Goal: Task Accomplishment & Management: Use online tool/utility

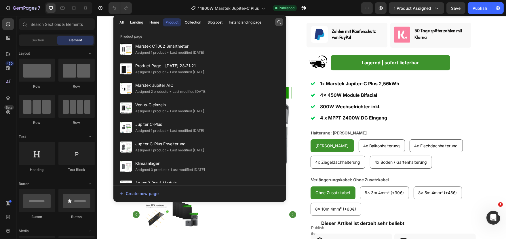
click at [280, 23] on icon "button" at bounding box center [279, 22] width 5 height 5
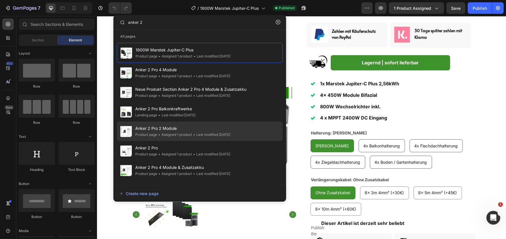
type input "anker 2"
click at [172, 132] on span "Anker 2 Pro 2 Module" at bounding box center [182, 128] width 95 height 7
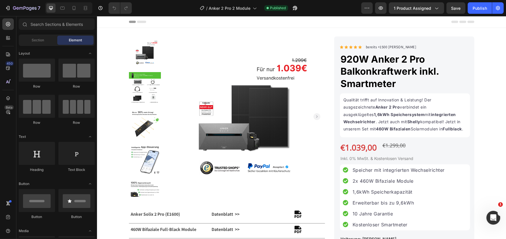
click at [261, 59] on img at bounding box center [244, 117] width 160 height 160
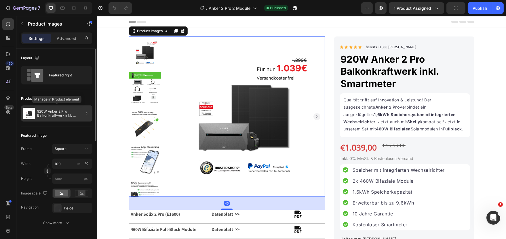
click at [52, 107] on div "920W Anker 2 Pro Balkonkraftwerk inkl. Smartmeter" at bounding box center [56, 114] width 71 height 16
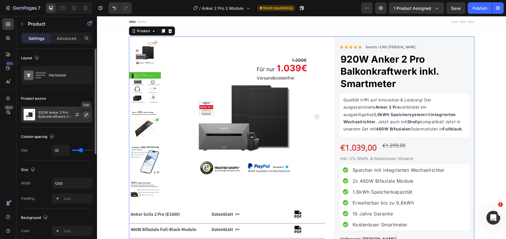
click at [84, 115] on button "button" at bounding box center [86, 114] width 7 height 7
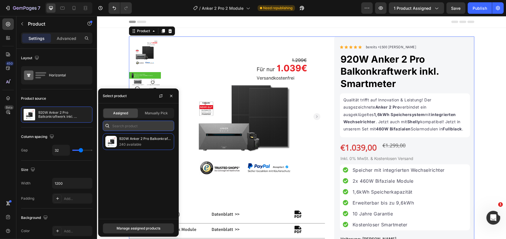
click at [132, 127] on input "text" at bounding box center [138, 126] width 71 height 10
type input "920"
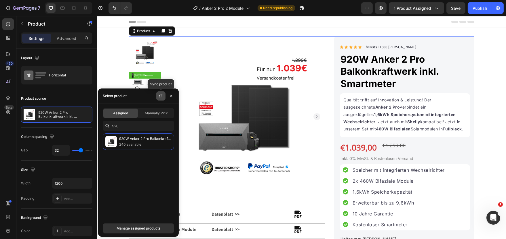
click at [160, 96] on icon "button" at bounding box center [160, 96] width 5 height 5
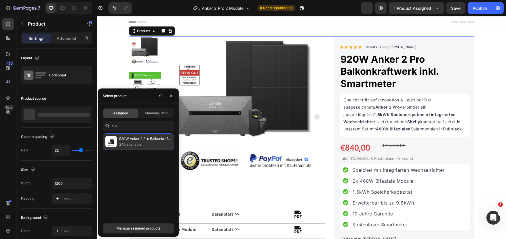
click at [144, 144] on p "240 available" at bounding box center [145, 145] width 52 height 6
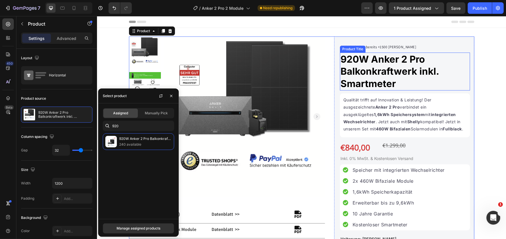
click at [450, 71] on h1 "920W Anker 2 Pro Balkonkraftwerk inkl. Smartmeter" at bounding box center [404, 72] width 130 height 38
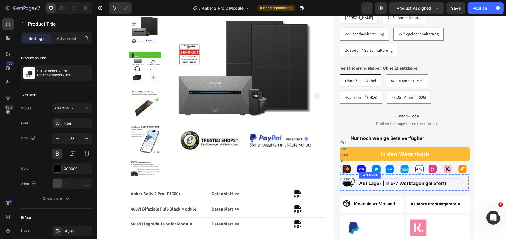
scroll to position [190, 0]
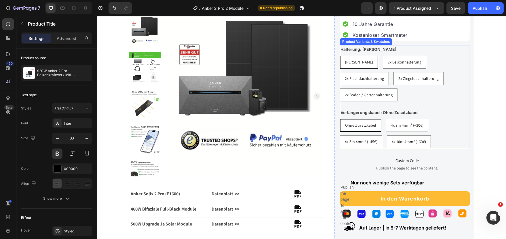
click at [438, 142] on div "Ohne Zusatzkabel Ohne Zusatzkabel Ohne Zusatzkabel 4x 3m 4mm² (+30€) 4x 3m 4mm²…" at bounding box center [404, 133] width 130 height 29
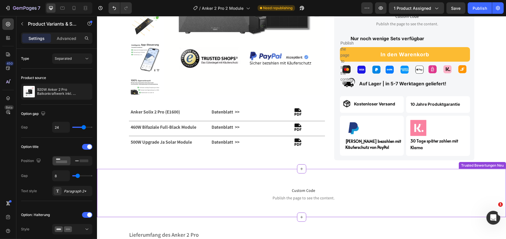
scroll to position [348, 0]
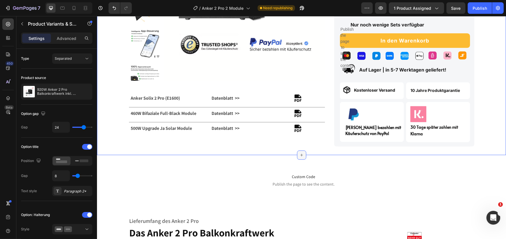
click at [302, 156] on icon at bounding box center [301, 155] width 5 height 5
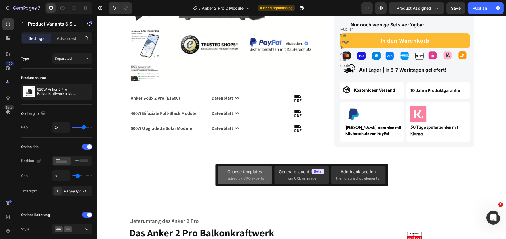
click at [254, 176] on div "Choose templates inspired by CRO experts" at bounding box center [245, 175] width 40 height 12
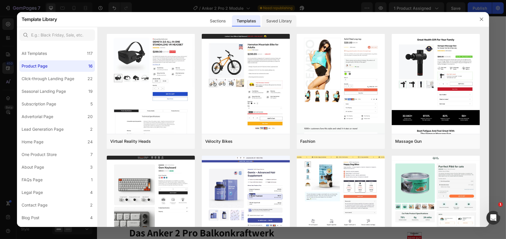
click at [273, 18] on div "Saved Library" at bounding box center [278, 21] width 35 height 12
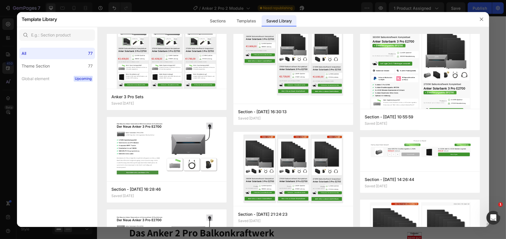
scroll to position [1120, 0]
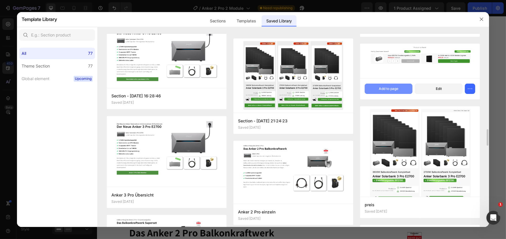
click at [399, 89] on button "Add to page" at bounding box center [388, 89] width 48 height 10
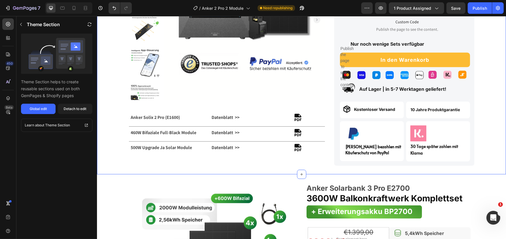
scroll to position [424, 0]
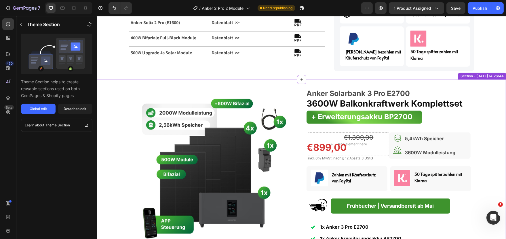
click at [500, 74] on icon at bounding box center [500, 74] width 5 height 5
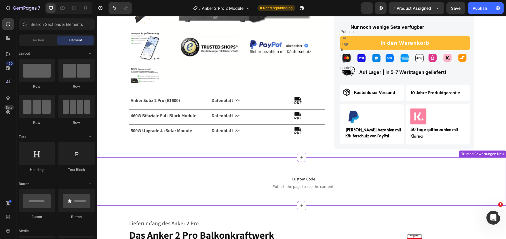
scroll to position [329, 0]
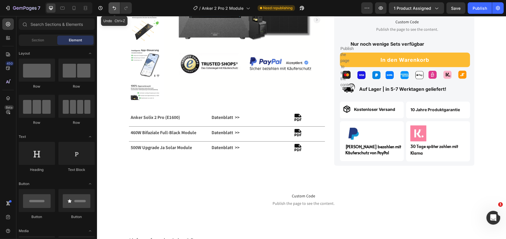
click at [117, 5] on icon "Undo/Redo" at bounding box center [114, 8] width 6 height 6
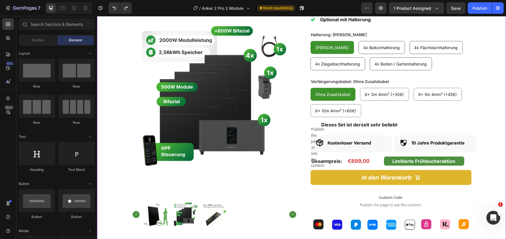
scroll to position [835, 0]
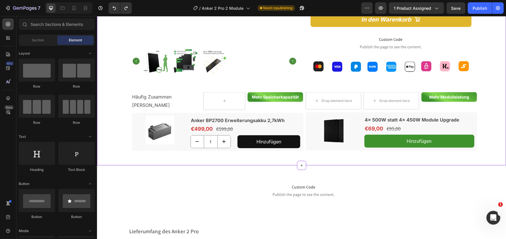
click at [132, 116] on div at bounding box center [159, 130] width 56 height 29
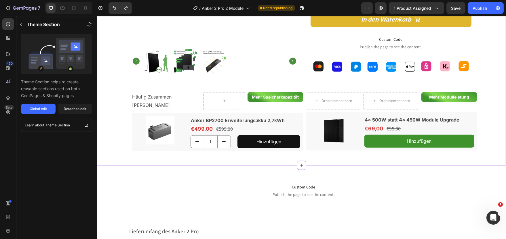
click at [472, 108] on div "Mehr Modulleistung Text Block Row" at bounding box center [449, 100] width 56 height 17
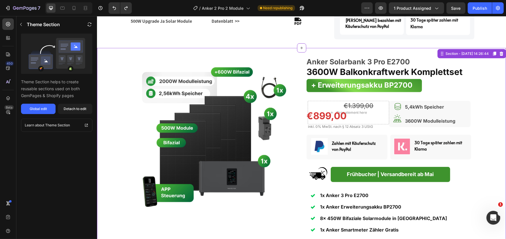
scroll to position [613, 0]
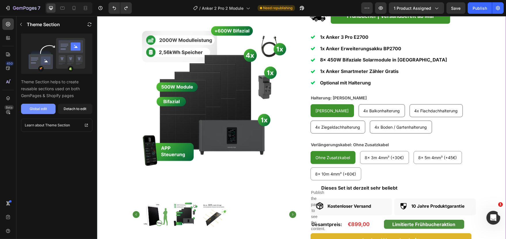
click at [37, 110] on div "Global edit" at bounding box center [38, 108] width 17 height 5
click at [69, 107] on div "Detach to edit" at bounding box center [75, 108] width 23 height 5
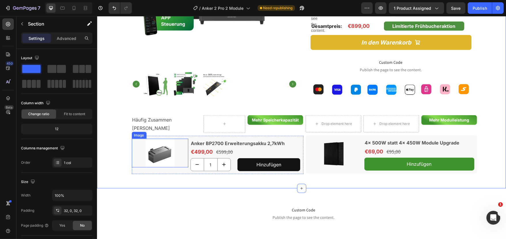
scroll to position [803, 0]
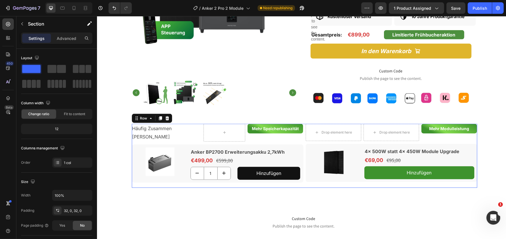
click at [133, 143] on div "Häufig Zusammen Gekauft Text Block Mehr Speicherkapazität Text Block Row Row Im…" at bounding box center [216, 156] width 171 height 64
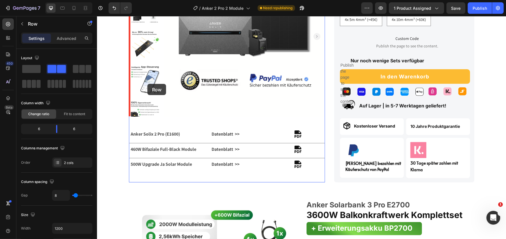
scroll to position [297, 0]
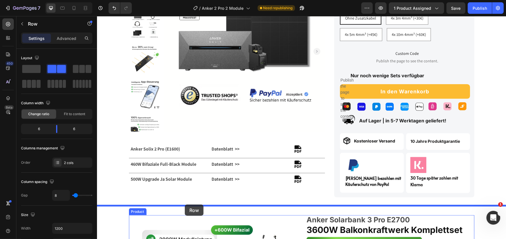
drag, startPoint x: 137, startPoint y: 120, endPoint x: 184, endPoint y: 205, distance: 97.2
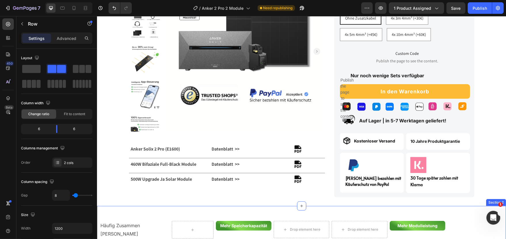
scroll to position [392, 0]
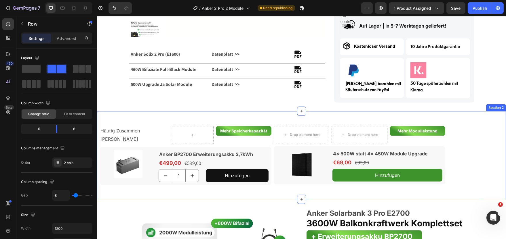
click at [114, 122] on div "Häufig Zusammen Gekauft Text Block Mehr Speicherkapazität Text Block Row Row Im…" at bounding box center [301, 155] width 409 height 70
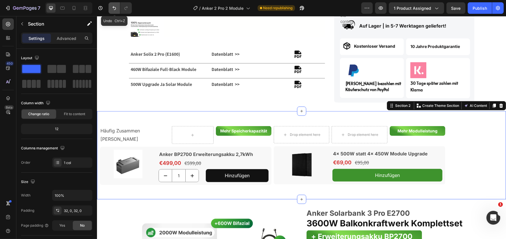
click at [116, 8] on icon "Undo/Redo" at bounding box center [113, 8] width 3 height 4
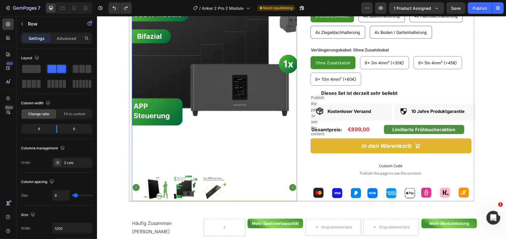
scroll to position [866, 0]
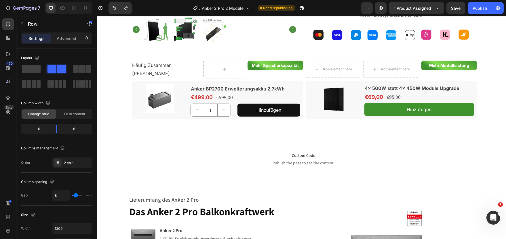
click at [134, 80] on div "Häufig Zusammen Gekauft Text Block Mehr Speicherkapazität Text Block Row Row Im…" at bounding box center [216, 93] width 171 height 64
click at [146, 76] on div "Häufig Zusammen Gekauft Text Block" at bounding box center [166, 70] width 70 height 18
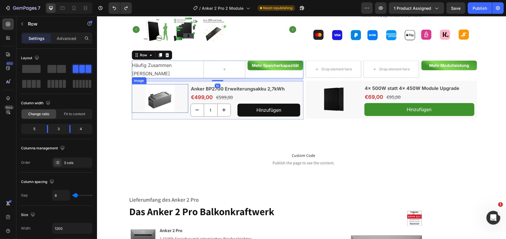
click at [138, 86] on div at bounding box center [159, 98] width 56 height 29
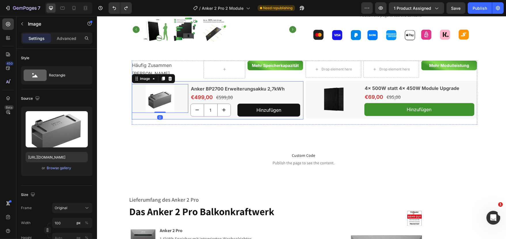
click at [132, 118] on div "Image 0 Anker BP2700 Erweiterungsakku 2,7kWh Text Block €499,00 Product Price P…" at bounding box center [216, 100] width 171 height 38
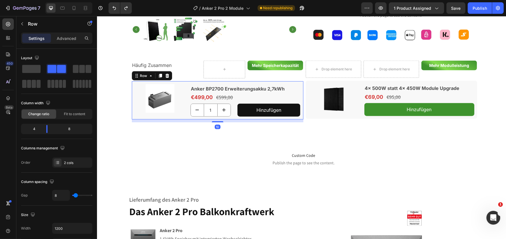
click at [134, 120] on div "10" at bounding box center [216, 121] width 171 height 3
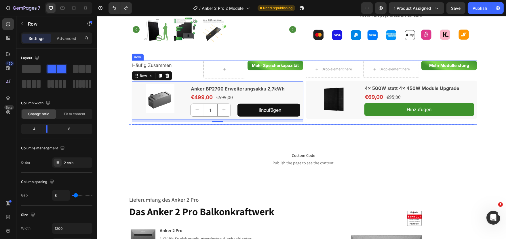
click at [332, 121] on div "Drop element here Drop element here Mehr Modulleistung Text Block Row Row Image…" at bounding box center [390, 93] width 171 height 64
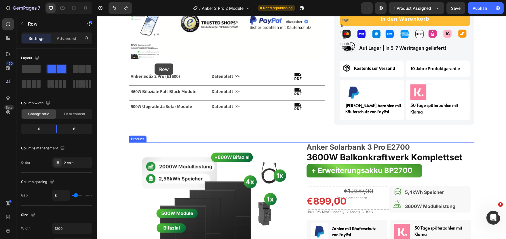
scroll to position [297, 0]
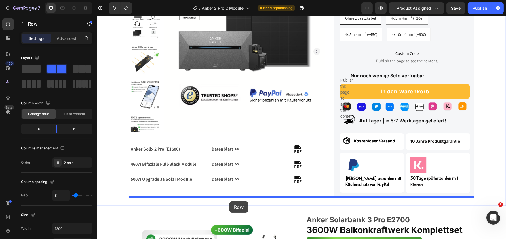
drag, startPoint x: 138, startPoint y: 57, endPoint x: 229, endPoint y: 202, distance: 171.0
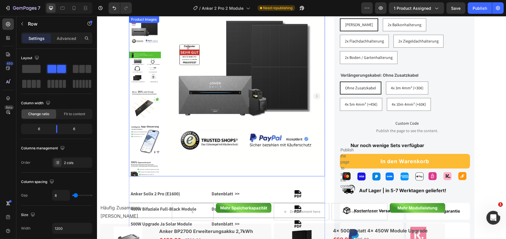
scroll to position [424, 0]
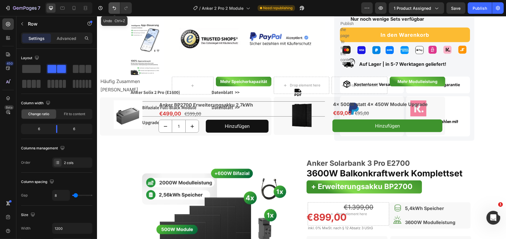
click at [111, 8] on button "Undo/Redo" at bounding box center [114, 8] width 12 height 12
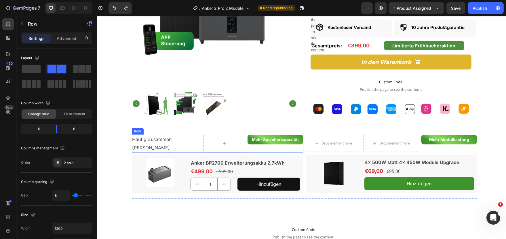
scroll to position [866, 0]
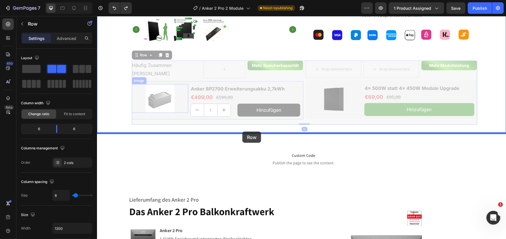
drag, startPoint x: 136, startPoint y: 54, endPoint x: 242, endPoint y: 132, distance: 131.5
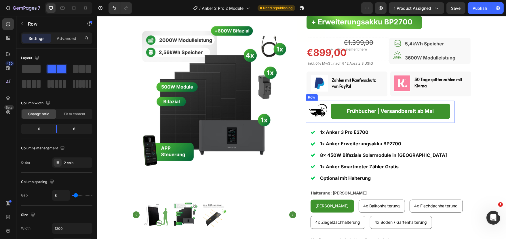
scroll to position [392, 0]
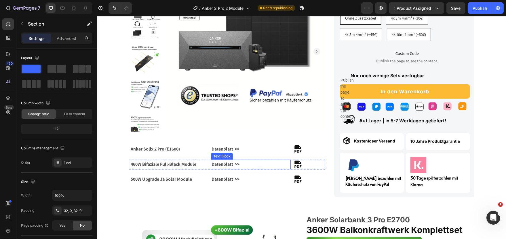
scroll to position [424, 0]
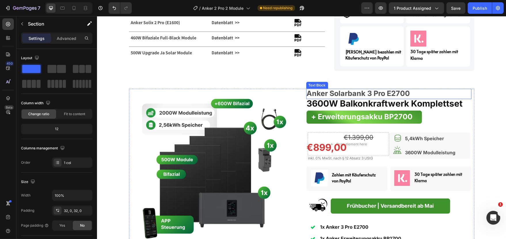
click at [341, 96] on strong "Anker Solarbank 3 Pro E2700" at bounding box center [357, 93] width 103 height 9
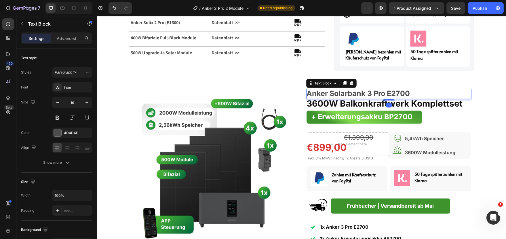
click at [341, 96] on strong "Anker Solarbank 3 Pro E2700" at bounding box center [357, 93] width 103 height 9
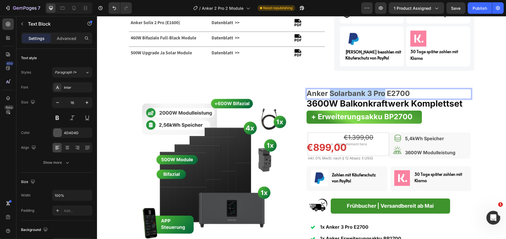
drag, startPoint x: 329, startPoint y: 92, endPoint x: 382, endPoint y: 91, distance: 53.2
click at [382, 91] on strong "Anker Solarbank 3 Pro E2700" at bounding box center [357, 93] width 103 height 9
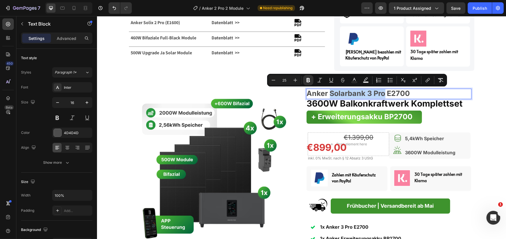
click at [371, 94] on strong "Anker Solarbank 3 Pro E2700" at bounding box center [357, 93] width 103 height 9
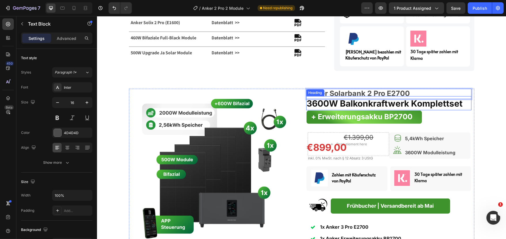
click at [331, 104] on strong "3600W Balkonkraftwerk Komplettset" at bounding box center [384, 103] width 156 height 10
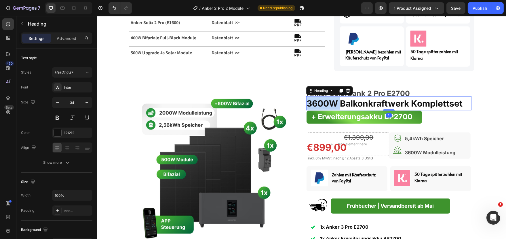
click at [330, 104] on strong "3600W Balkonkraftwerk Komplettset" at bounding box center [384, 103] width 156 height 10
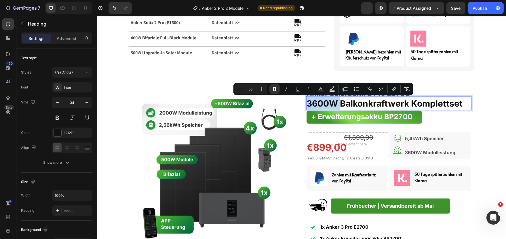
click at [327, 105] on strong "3600W Balkonkraftwerk Komplettset" at bounding box center [384, 103] width 156 height 10
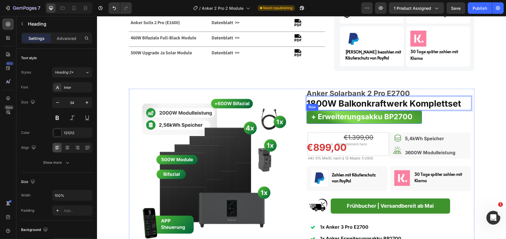
click at [417, 111] on div "+ Erweiterungsakku BP2700 Text Block Row" at bounding box center [364, 117] width 116 height 13
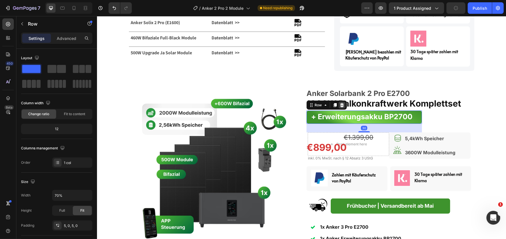
click at [343, 106] on icon at bounding box center [341, 105] width 5 height 5
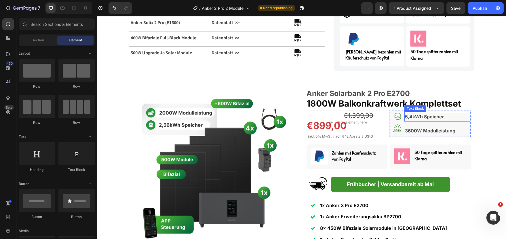
click at [456, 116] on p "5,4kWh Speicher" at bounding box center [436, 117] width 65 height 8
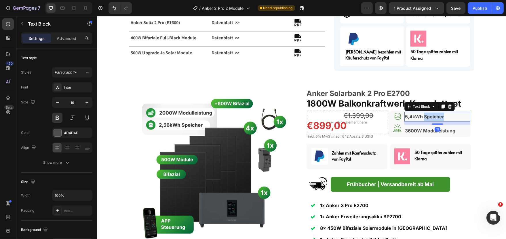
click at [456, 116] on p "5,4kWh Speicher" at bounding box center [436, 117] width 65 height 8
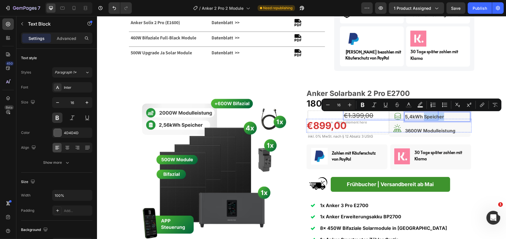
click at [410, 118] on div "€1.399,00" at bounding box center [389, 115] width 95 height 9
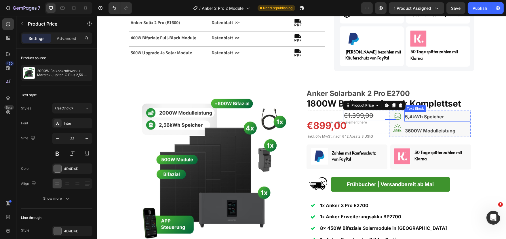
click at [453, 116] on p "5,4kWh Speicher" at bounding box center [436, 117] width 65 height 8
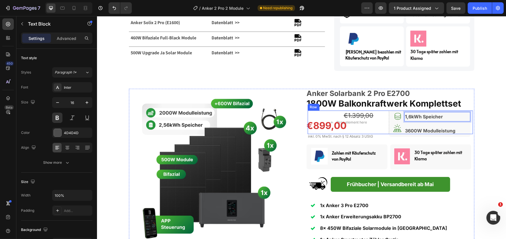
drag, startPoint x: 471, startPoint y: 130, endPoint x: 466, endPoint y: 131, distance: 5.3
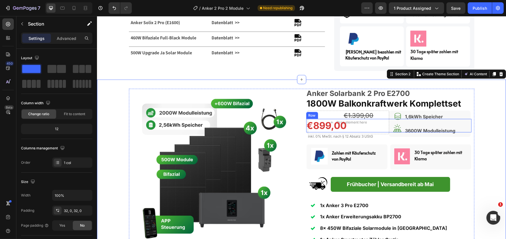
click at [379, 125] on div "€1.399,00 Product Price Product Price" at bounding box center [423, 126] width 95 height 14
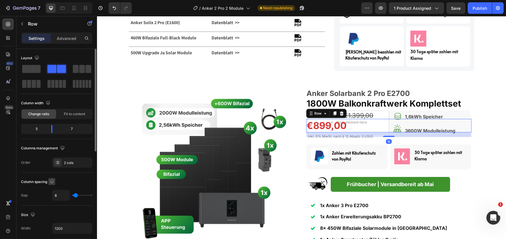
scroll to position [93, 0]
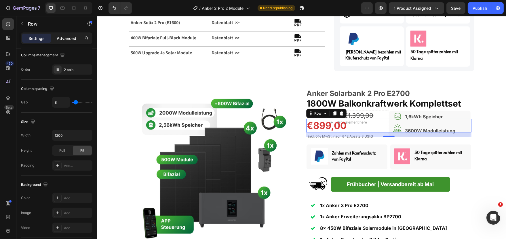
click at [59, 38] on p "Advanced" at bounding box center [67, 38] width 20 height 6
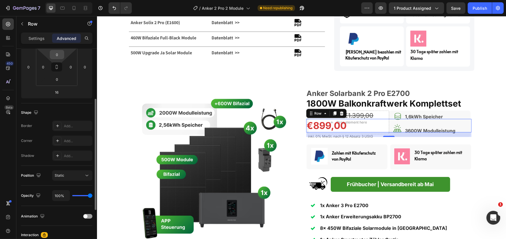
click at [57, 54] on input "0" at bounding box center [57, 54] width 12 height 9
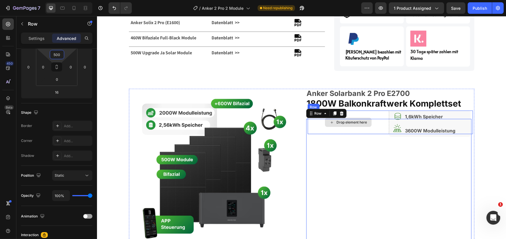
type input "500"
click at [434, 136] on div "€899,00 Product Price Product Price €1.399,00 Product Price Product Price Row 16" at bounding box center [388, 197] width 165 height 157
click at [434, 131] on div "€899,00 Product Price Product Price €1.399,00 Product Price Product Price Row 16" at bounding box center [388, 197] width 165 height 157
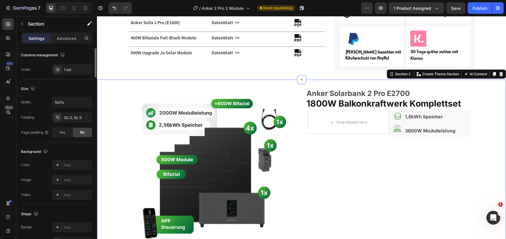
scroll to position [0, 0]
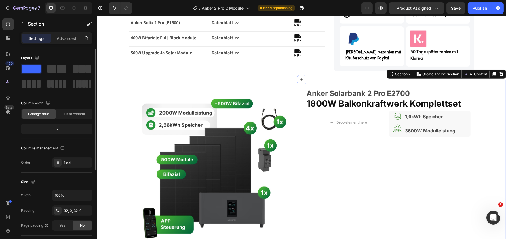
click at [444, 128] on div "€899,00 Product Price Product Price €1.399,00 Product Price Product Price Row" at bounding box center [388, 197] width 165 height 157
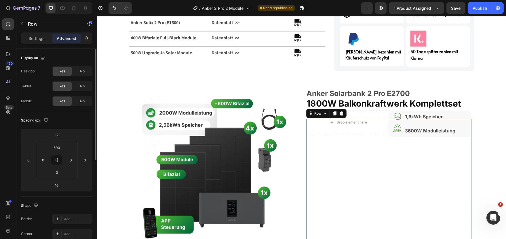
click at [437, 131] on div "€899,00 Product Price Product Price €1.399,00 Product Price Product Price Row 16" at bounding box center [388, 197] width 165 height 157
click at [419, 130] on div "€899,00 Product Price Product Price €1.399,00 Product Price Product Price Row 16" at bounding box center [388, 197] width 165 height 157
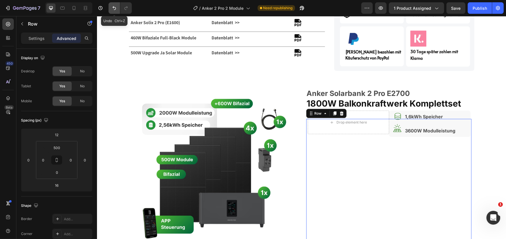
click at [112, 8] on icon "Undo/Redo" at bounding box center [114, 8] width 6 height 6
type input "0"
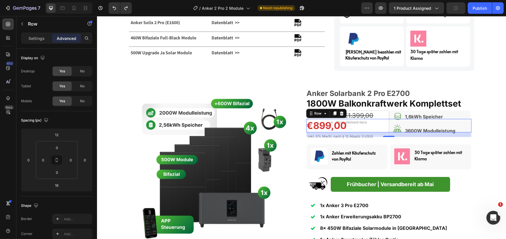
click at [461, 136] on div "16" at bounding box center [388, 135] width 165 height 5
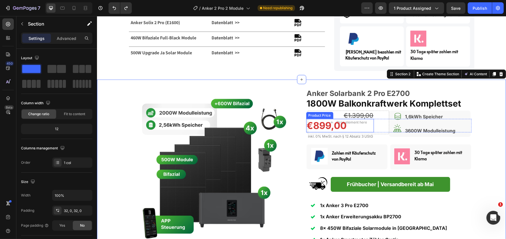
click at [342, 122] on div "€899,00" at bounding box center [340, 126] width 68 height 14
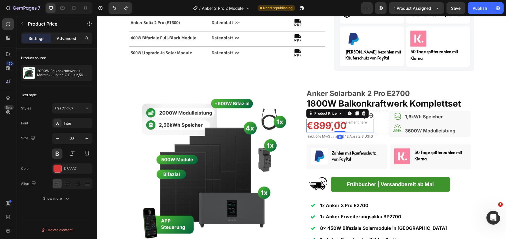
click at [64, 35] on p "Advanced" at bounding box center [67, 38] width 20 height 6
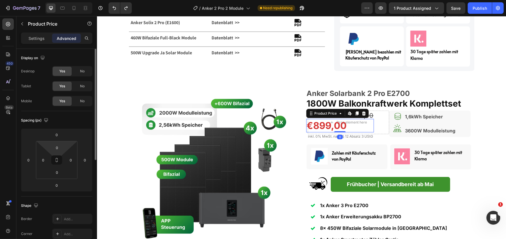
click at [56, 0] on html "7 Version history / Anker 2 Pro 2 Module Need republishing Preview 1 product as…" at bounding box center [253, 0] width 506 height 0
click at [56, 149] on input "0" at bounding box center [57, 147] width 12 height 9
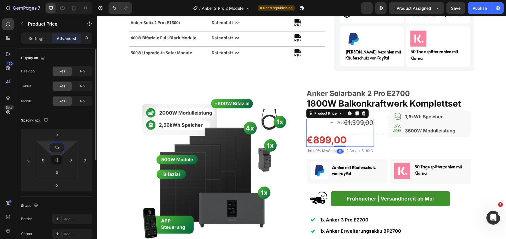
type input "500"
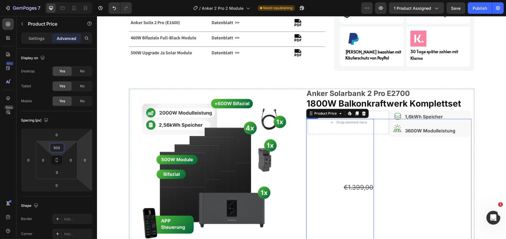
click at [414, 130] on div "€1.399,00 Product Price Product Price" at bounding box center [423, 197] width 95 height 157
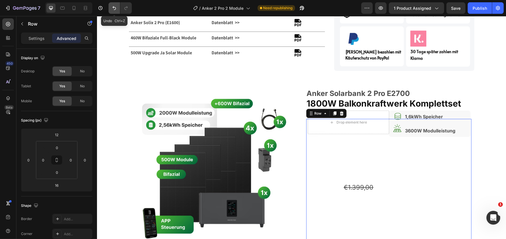
click at [112, 8] on icon "Undo/Redo" at bounding box center [114, 8] width 6 height 6
click at [114, 9] on icon "Undo/Redo" at bounding box center [114, 8] width 6 height 6
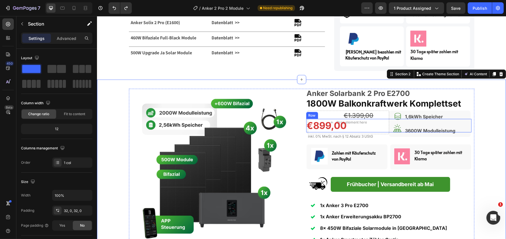
click at [399, 129] on div "€1.399,00 Product Price Product Price" at bounding box center [423, 126] width 95 height 14
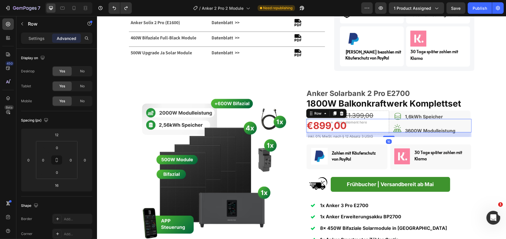
click at [453, 135] on div "16" at bounding box center [388, 135] width 165 height 5
click at [469, 114] on p "1,6kWh Speicher" at bounding box center [436, 117] width 65 height 8
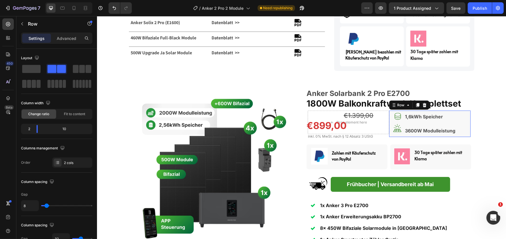
click at [466, 111] on div "Icon Icon 1,6kWh Speicher Text Block 3600W Modulleistung Text Block Row 0" at bounding box center [429, 124] width 81 height 26
click at [466, 111] on div "Icon Icon 1,6kWh Speicher Text Block 3600W Modulleistung Text Block Row -10" at bounding box center [429, 124] width 81 height 26
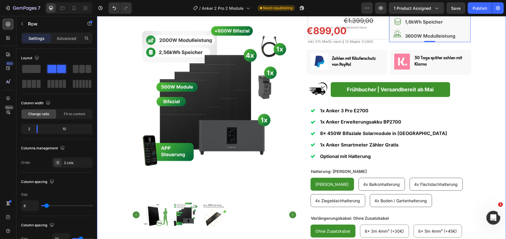
scroll to position [360, 0]
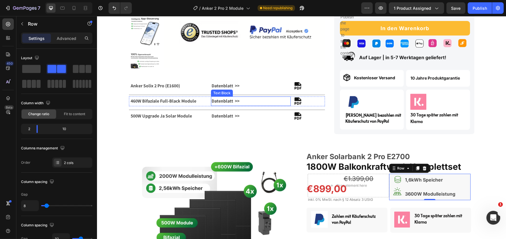
click at [229, 99] on strong "Datenblatt >>" at bounding box center [225, 101] width 28 height 6
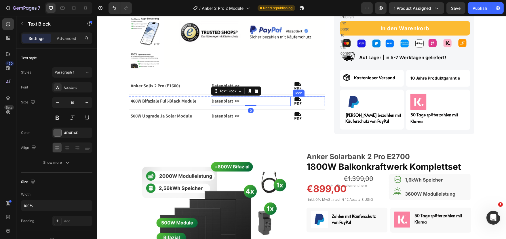
click at [305, 100] on div "Icon" at bounding box center [308, 102] width 32 height 10
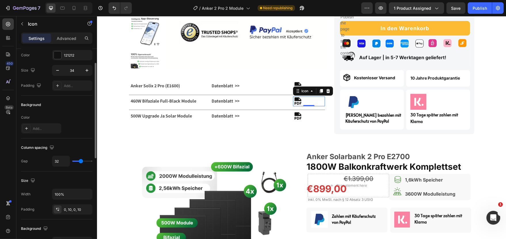
scroll to position [0, 0]
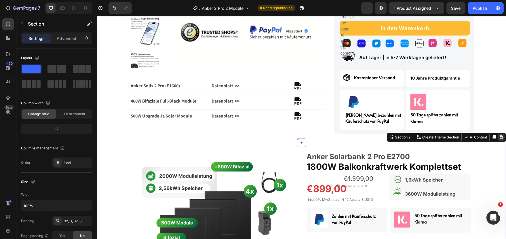
click at [500, 136] on icon at bounding box center [501, 137] width 4 height 4
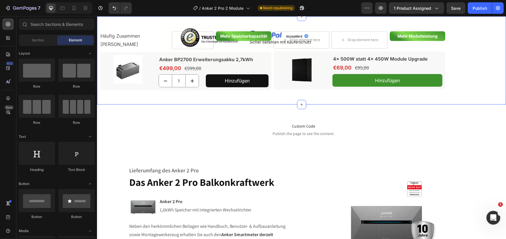
scroll to position [360, 0]
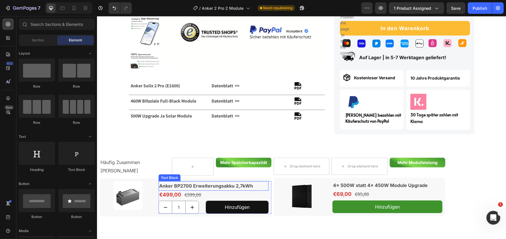
click at [165, 188] on p "Anker BP2700 Erweiterungsakku 2,7kWh" at bounding box center [213, 186] width 109 height 8
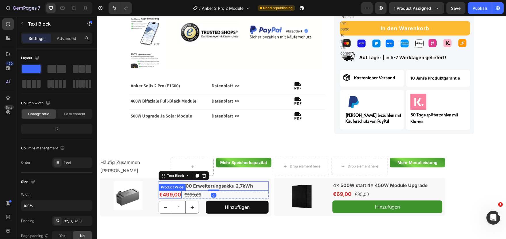
click at [165, 195] on div "€499,00" at bounding box center [169, 195] width 23 height 8
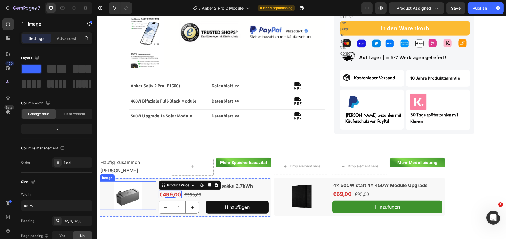
click at [136, 198] on img at bounding box center [127, 195] width 29 height 29
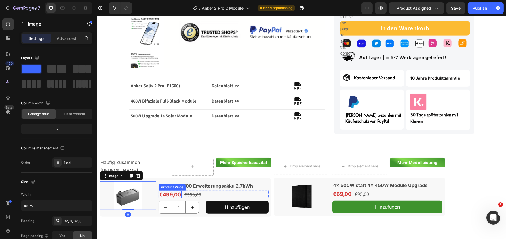
click at [167, 194] on div "€499,00" at bounding box center [169, 195] width 23 height 8
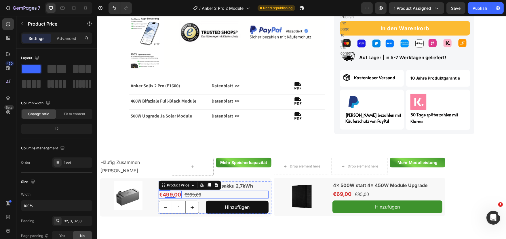
click at [243, 195] on div "€499,00 Product Price Edit content in Shopify 0 Product Price Edit content in S…" at bounding box center [213, 195] width 110 height 8
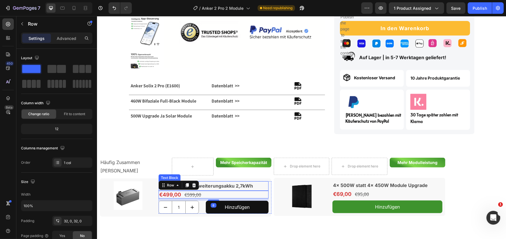
click at [238, 184] on strong "Anker BP2700 Erweiterungsakku 2,7kWh" at bounding box center [206, 186] width 94 height 6
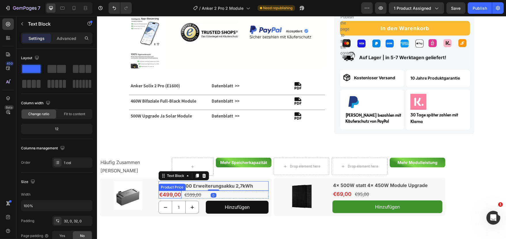
click at [173, 195] on div "€499,00" at bounding box center [169, 195] width 23 height 8
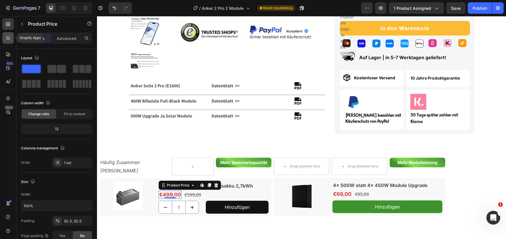
click at [6, 32] on div at bounding box center [8, 38] width 12 height 12
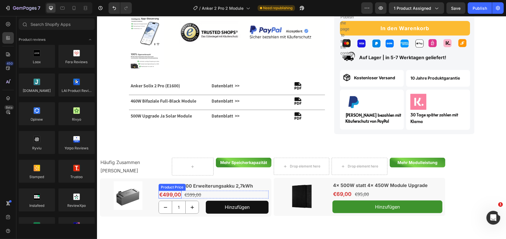
click at [173, 192] on div "€499,00" at bounding box center [169, 195] width 23 height 8
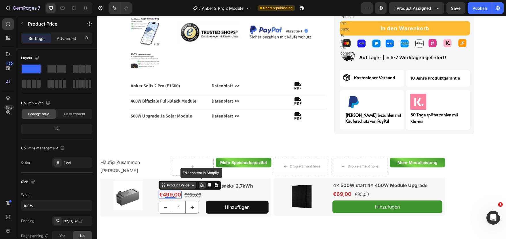
click at [173, 186] on div "Product Price" at bounding box center [177, 185] width 25 height 5
click at [203, 186] on icon at bounding box center [203, 187] width 2 height 2
click at [63, 36] on p "Advanced" at bounding box center [67, 38] width 20 height 6
click at [69, 39] on p "Advanced" at bounding box center [67, 38] width 20 height 6
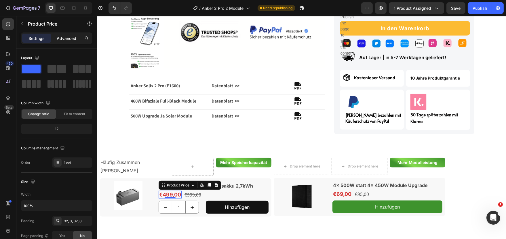
click at [69, 39] on p "Advanced" at bounding box center [67, 38] width 20 height 6
click at [32, 37] on p "Settings" at bounding box center [36, 38] width 16 height 6
click at [74, 40] on p "Advanced" at bounding box center [67, 38] width 20 height 6
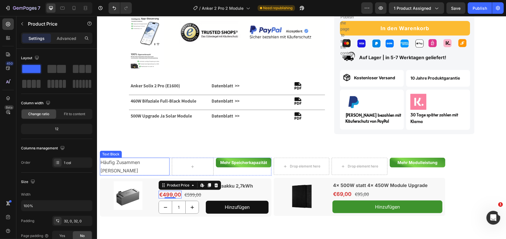
click at [137, 158] on div "Häufig Zusammen Gekauft" at bounding box center [134, 167] width 70 height 18
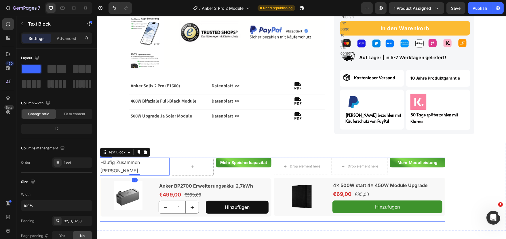
click at [113, 219] on div "Häufig Zusammen Gekauft Text Block 0 Mehr Speicherkapazität Text Block Row Row …" at bounding box center [184, 190] width 171 height 64
click at [135, 152] on icon at bounding box center [135, 152] width 5 height 5
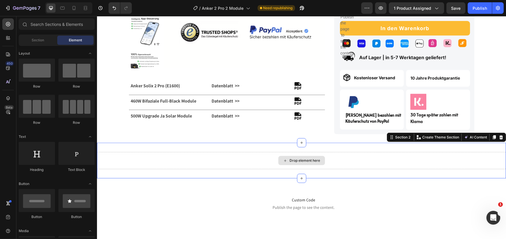
click at [326, 164] on div "Drop element here" at bounding box center [301, 160] width 409 height 17
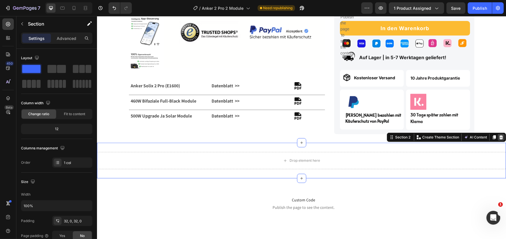
click at [500, 138] on icon at bounding box center [501, 137] width 4 height 4
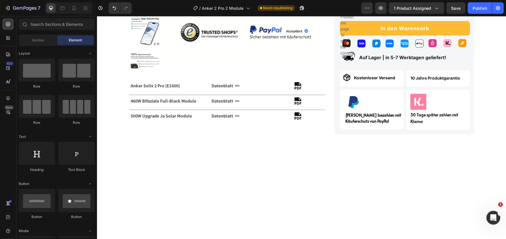
scroll to position [234, 0]
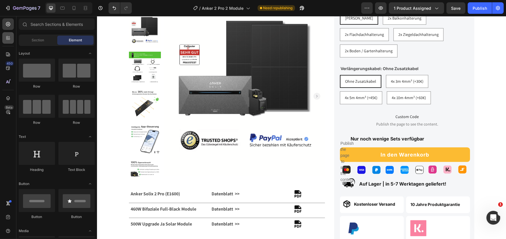
click at [6, 35] on div at bounding box center [8, 38] width 12 height 12
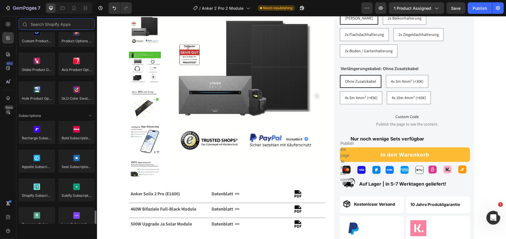
scroll to position [809, 0]
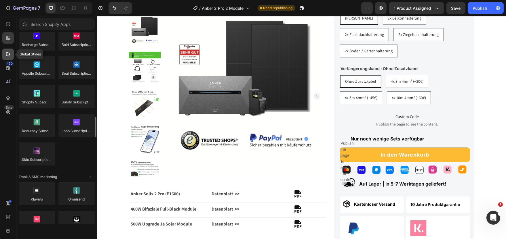
click at [10, 53] on icon at bounding box center [8, 54] width 6 height 6
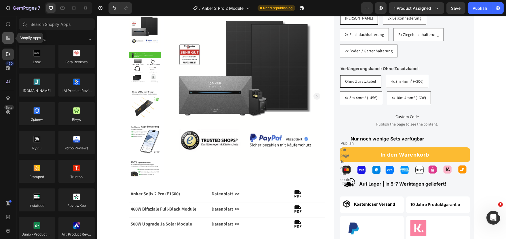
click at [4, 39] on div at bounding box center [8, 38] width 12 height 12
click at [7, 26] on icon at bounding box center [8, 24] width 6 height 6
click at [7, 68] on icon at bounding box center [8, 68] width 6 height 6
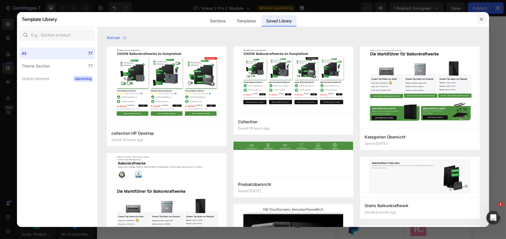
click at [483, 20] on icon "button" at bounding box center [481, 19] width 5 height 5
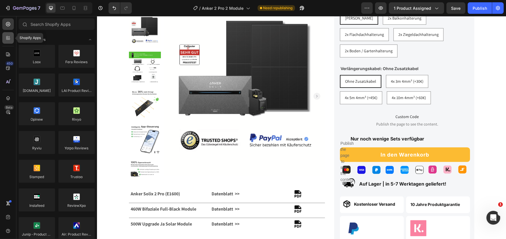
click at [9, 40] on icon at bounding box center [9, 39] width 2 height 2
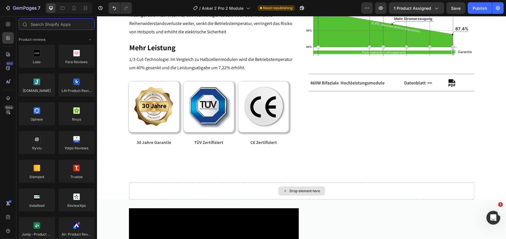
scroll to position [993, 0]
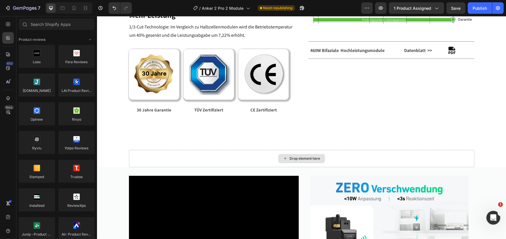
click at [390, 153] on div "Drop element here" at bounding box center [301, 158] width 345 height 17
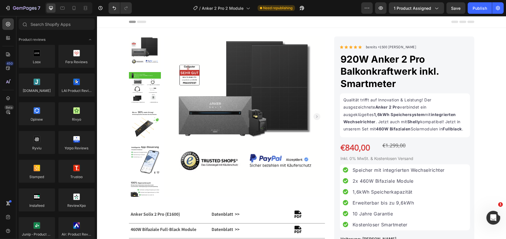
scroll to position [21, 0]
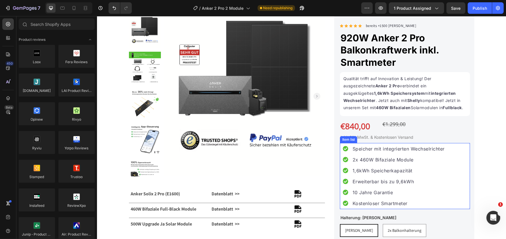
click at [414, 151] on p "Speicher mit integrierten Wechselrichter" at bounding box center [398, 149] width 92 height 7
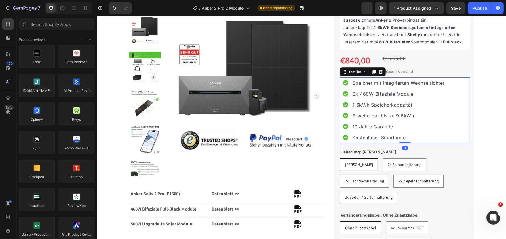
scroll to position [116, 0]
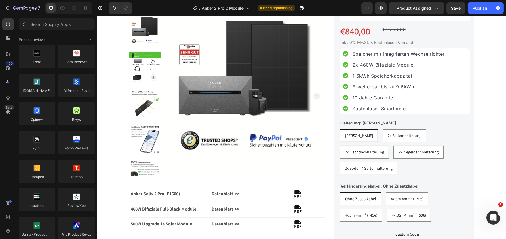
click at [410, 116] on div "Icon Icon Icon Icon Icon Icon List Hoz bereits +1500 zufriedene Kunden Text blo…" at bounding box center [404, 151] width 130 height 447
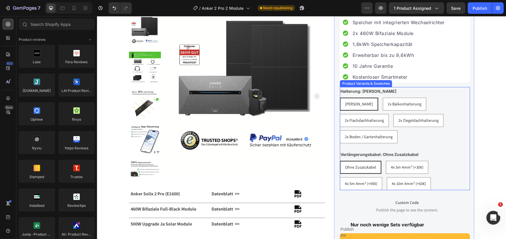
click at [451, 187] on div "Ohne Zusatzkabel Ohne Zusatzkabel Ohne Zusatzkabel 4x 3m 4mm² (+30€) 4x 3m 4mm²…" at bounding box center [404, 175] width 130 height 29
click at [449, 188] on div "Ohne Zusatzkabel Ohne Zusatzkabel Ohne Zusatzkabel 4x 3m 4mm² (+30€) 4x 3m 4mm²…" at bounding box center [404, 175] width 130 height 29
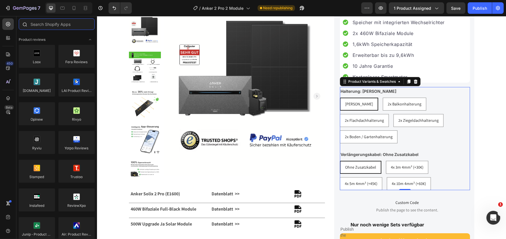
click at [49, 25] on input "text" at bounding box center [57, 24] width 76 height 12
click at [86, 40] on span "Toggle open" at bounding box center [89, 39] width 9 height 9
click at [89, 39] on icon "Toggle open" at bounding box center [90, 39] width 5 height 5
click at [7, 58] on div at bounding box center [8, 55] width 12 height 12
click at [8, 39] on icon at bounding box center [9, 39] width 2 height 2
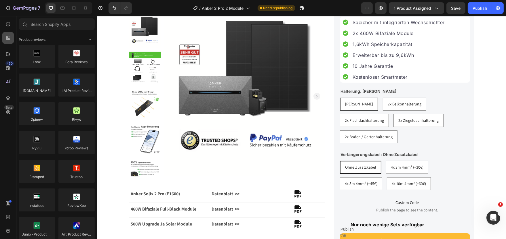
click at [8, 39] on icon at bounding box center [9, 39] width 2 height 2
click at [9, 26] on icon at bounding box center [8, 24] width 4 height 4
click at [31, 26] on input "text" at bounding box center [57, 24] width 76 height 12
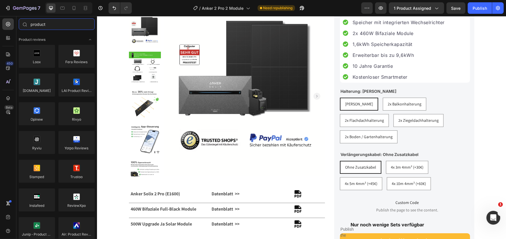
type input "product"
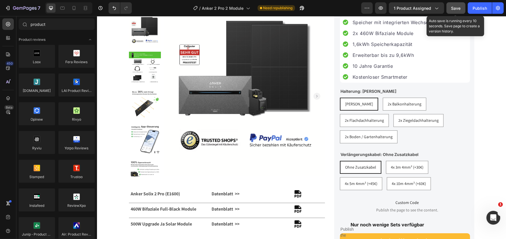
click at [453, 8] on span "Save" at bounding box center [455, 8] width 9 height 5
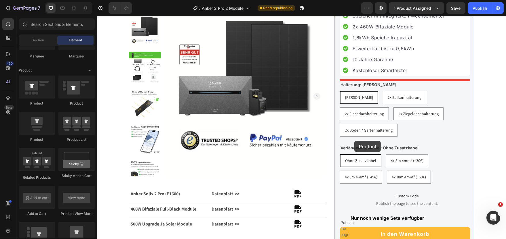
scroll to position [158, 0]
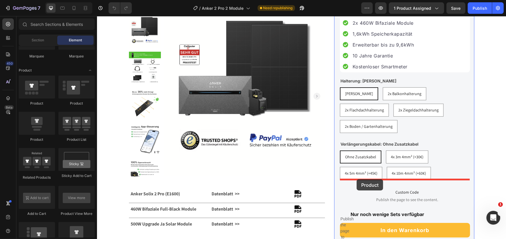
drag, startPoint x: 130, startPoint y: 106, endPoint x: 356, endPoint y: 179, distance: 237.4
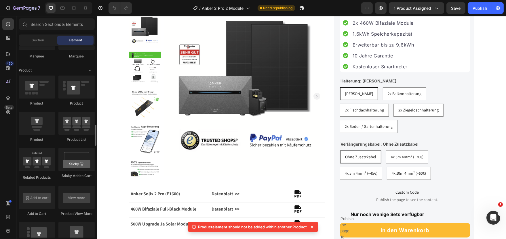
scroll to position [747, 0]
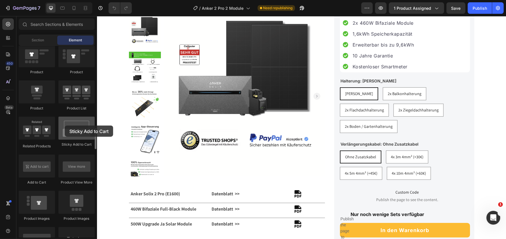
drag, startPoint x: 69, startPoint y: 127, endPoint x: 65, endPoint y: 126, distance: 4.7
click at [65, 126] on div at bounding box center [76, 128] width 36 height 23
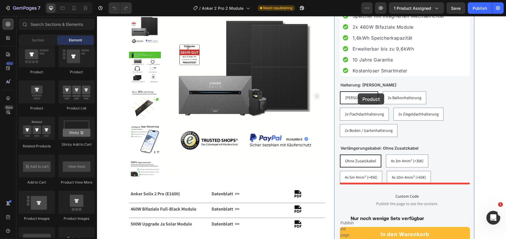
scroll to position [127, 0]
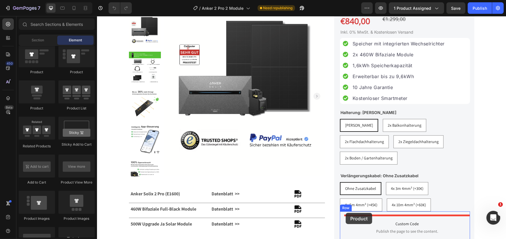
drag, startPoint x: 170, startPoint y: 76, endPoint x: 345, endPoint y: 213, distance: 222.5
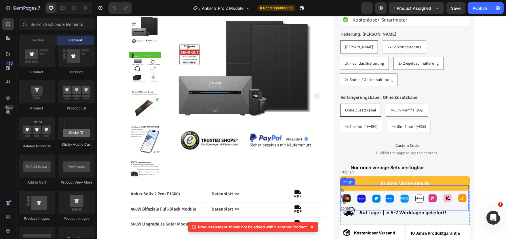
scroll to position [253, 0]
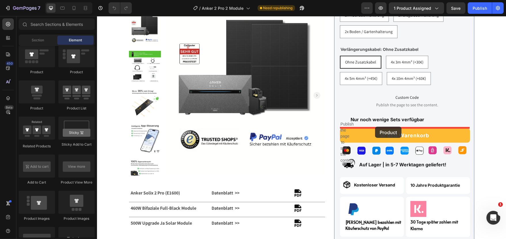
drag, startPoint x: 107, startPoint y: 104, endPoint x: 374, endPoint y: 127, distance: 268.4
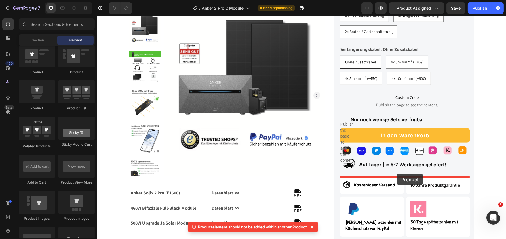
drag, startPoint x: 130, startPoint y: 108, endPoint x: 396, endPoint y: 174, distance: 274.0
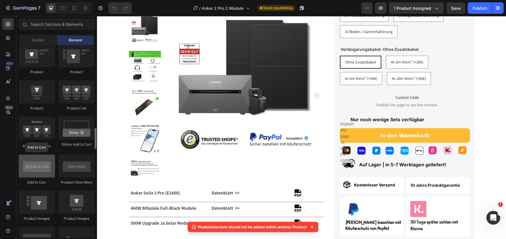
scroll to position [809, 0]
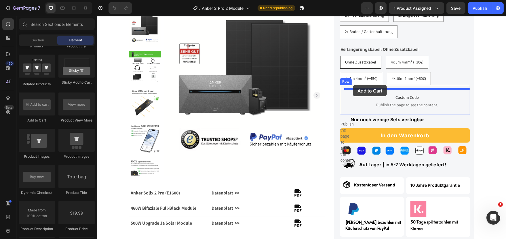
drag, startPoint x: 131, startPoint y: 120, endPoint x: 352, endPoint y: 85, distance: 224.0
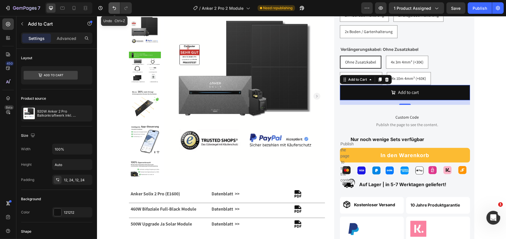
click at [116, 10] on icon "Undo/Redo" at bounding box center [114, 8] width 6 height 6
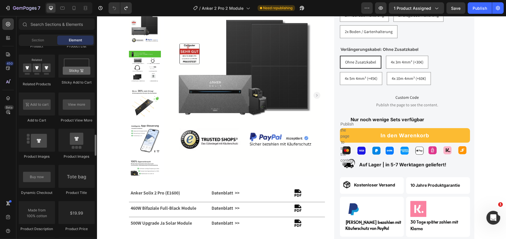
scroll to position [715, 0]
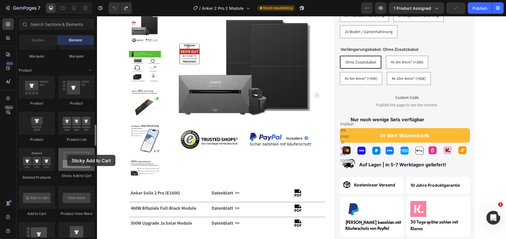
drag, startPoint x: 78, startPoint y: 158, endPoint x: 67, endPoint y: 155, distance: 11.5
click at [67, 155] on div at bounding box center [76, 159] width 36 height 23
drag, startPoint x: 71, startPoint y: 157, endPoint x: 64, endPoint y: 152, distance: 8.6
click at [64, 152] on div at bounding box center [76, 159] width 36 height 23
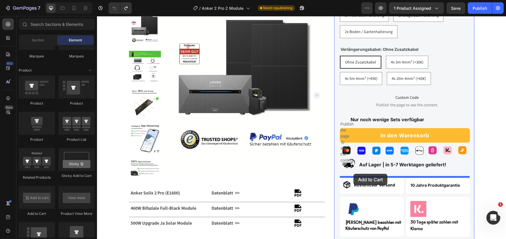
drag, startPoint x: 135, startPoint y: 211, endPoint x: 353, endPoint y: 174, distance: 220.8
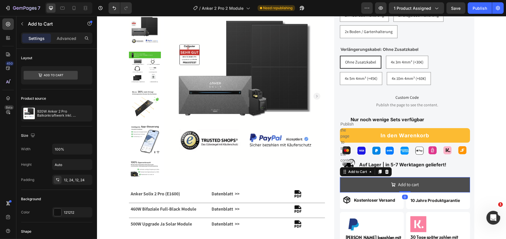
click at [380, 187] on button "Add to cart" at bounding box center [404, 184] width 130 height 15
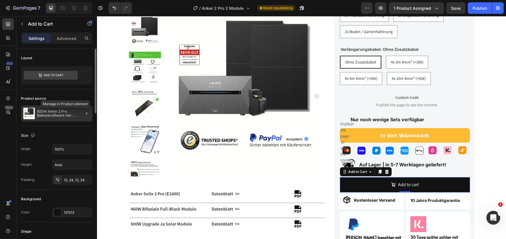
click at [83, 111] on div at bounding box center [86, 113] width 7 height 7
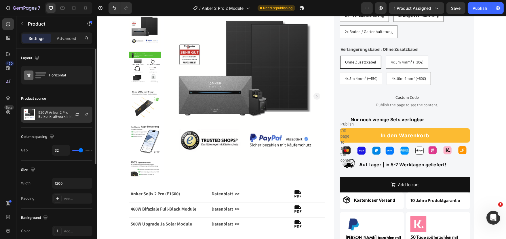
click at [68, 110] on div at bounding box center [79, 115] width 25 height 16
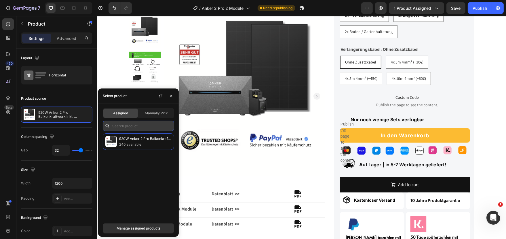
click at [143, 126] on input "text" at bounding box center [138, 126] width 71 height 10
type input "anker"
click at [148, 114] on span "Manually Pick" at bounding box center [156, 113] width 23 height 5
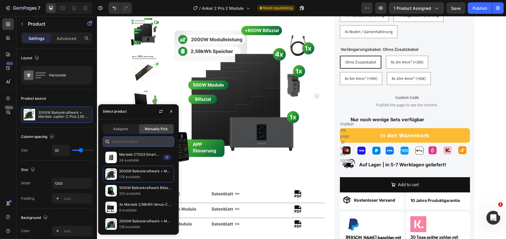
click at [125, 144] on input "text" at bounding box center [138, 142] width 71 height 10
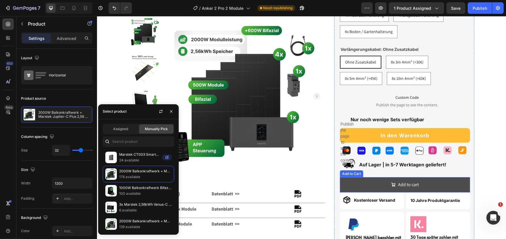
click at [382, 182] on button "Add to cart" at bounding box center [404, 184] width 130 height 15
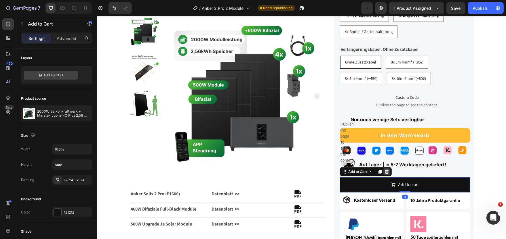
click at [386, 173] on icon at bounding box center [386, 172] width 4 height 4
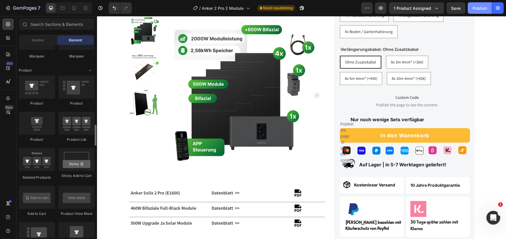
click at [477, 11] on div "Publish" at bounding box center [479, 8] width 14 height 6
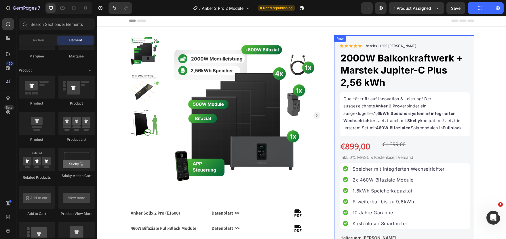
scroll to position [0, 0]
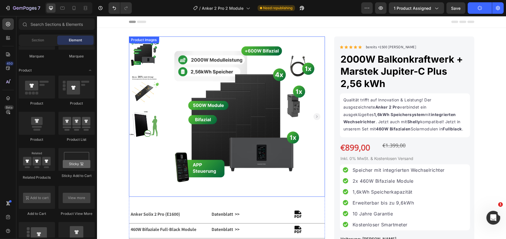
click at [212, 46] on img at bounding box center [244, 117] width 160 height 160
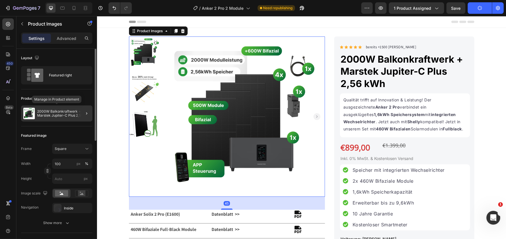
click at [49, 108] on div "2000W Balkonkraftwerk + Marstek Jupiter-C Plus 2,56 kWh" at bounding box center [56, 114] width 71 height 16
